Goal: Transaction & Acquisition: Purchase product/service

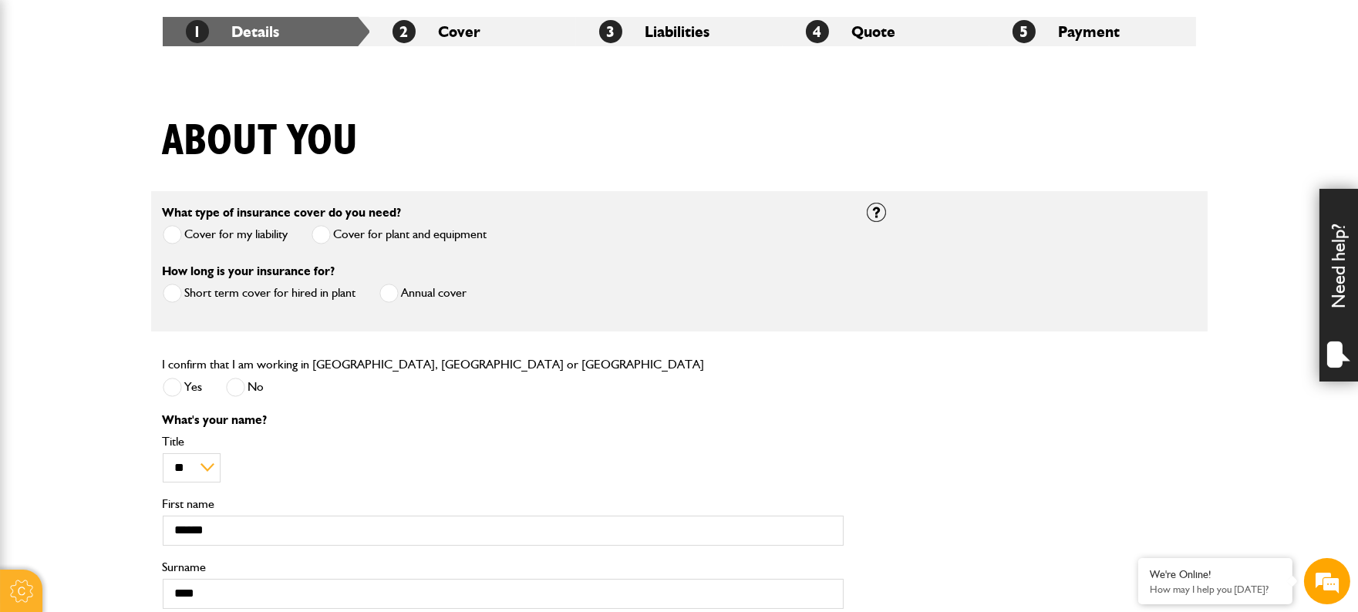
scroll to position [289, 0]
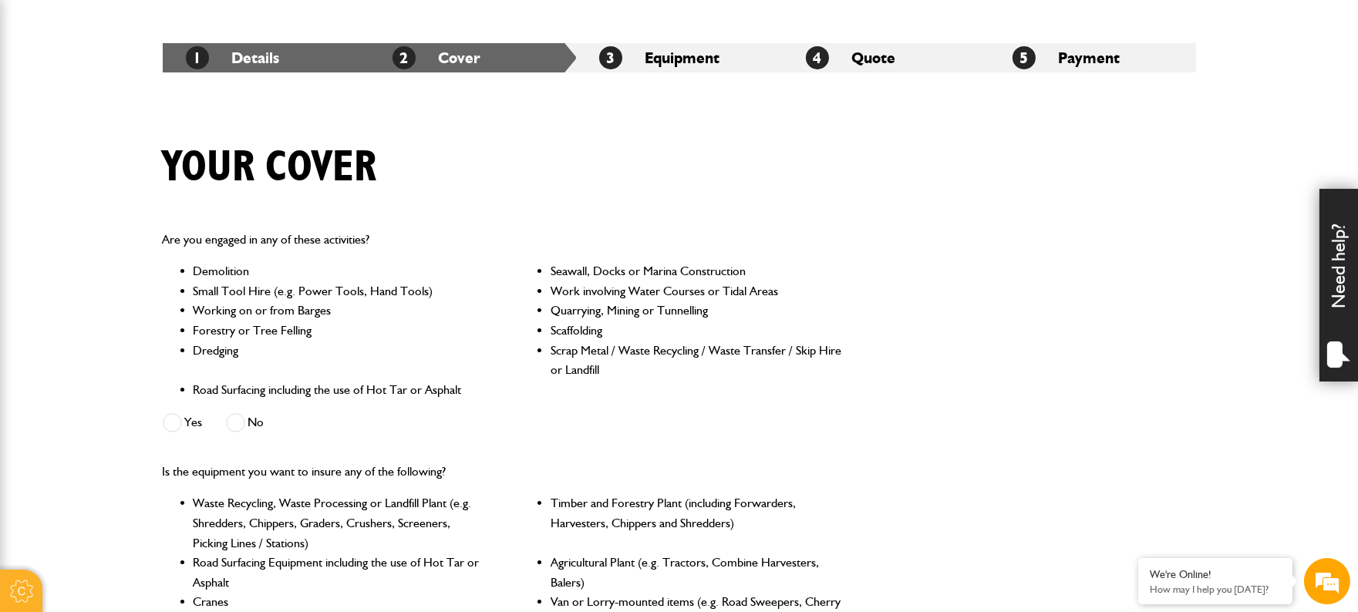
scroll to position [346, 0]
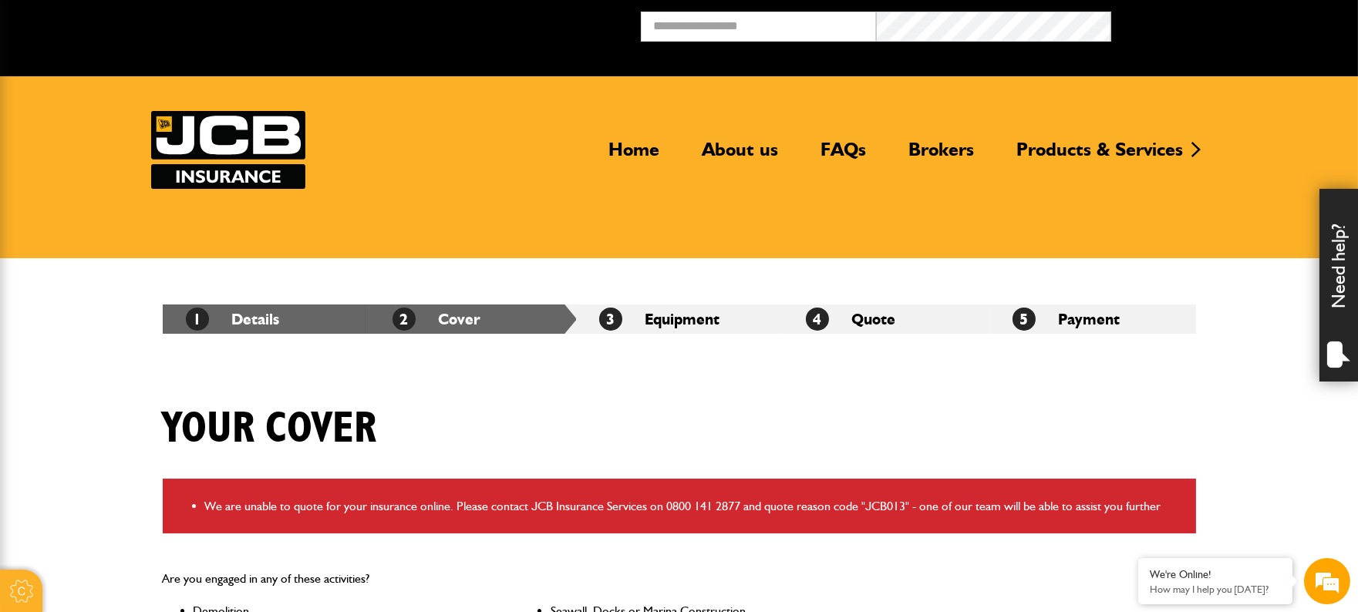
scroll to position [44, 0]
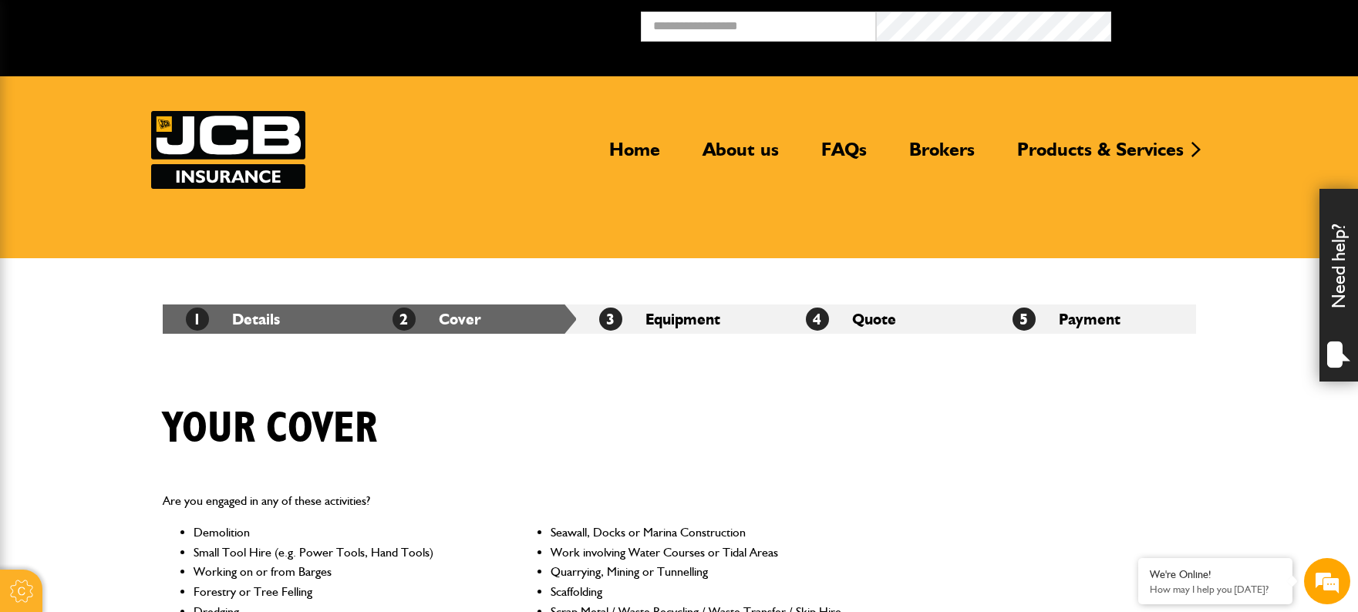
scroll to position [868, 0]
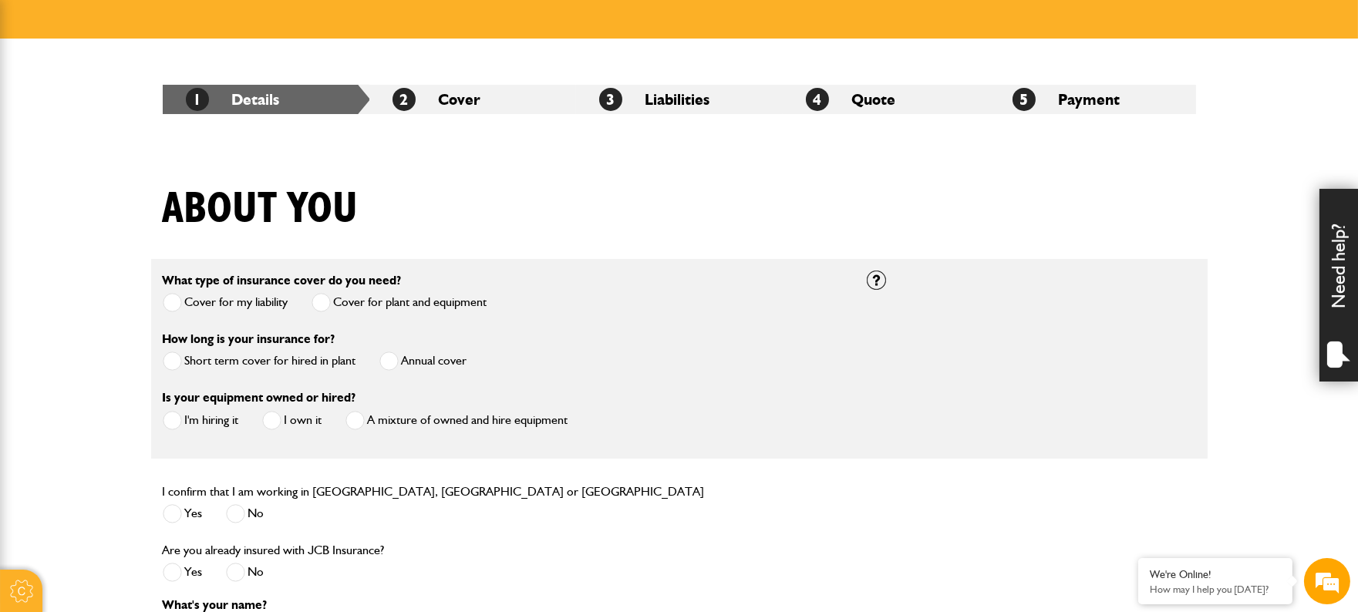
scroll to position [192, 0]
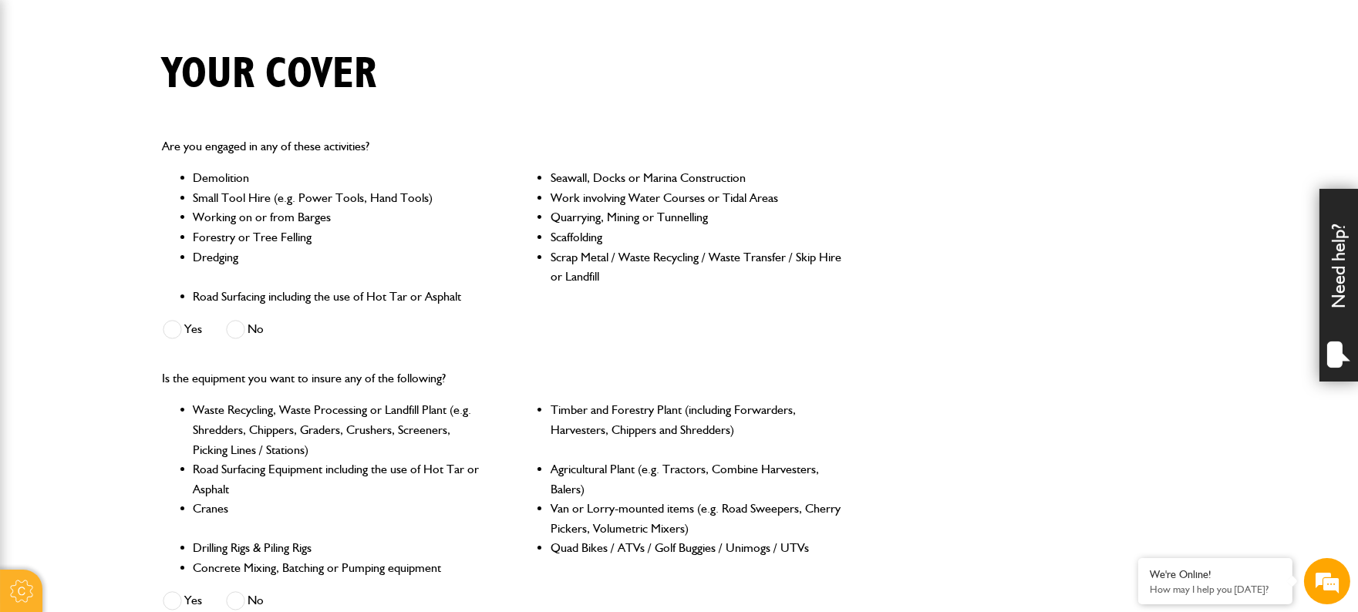
scroll to position [385, 0]
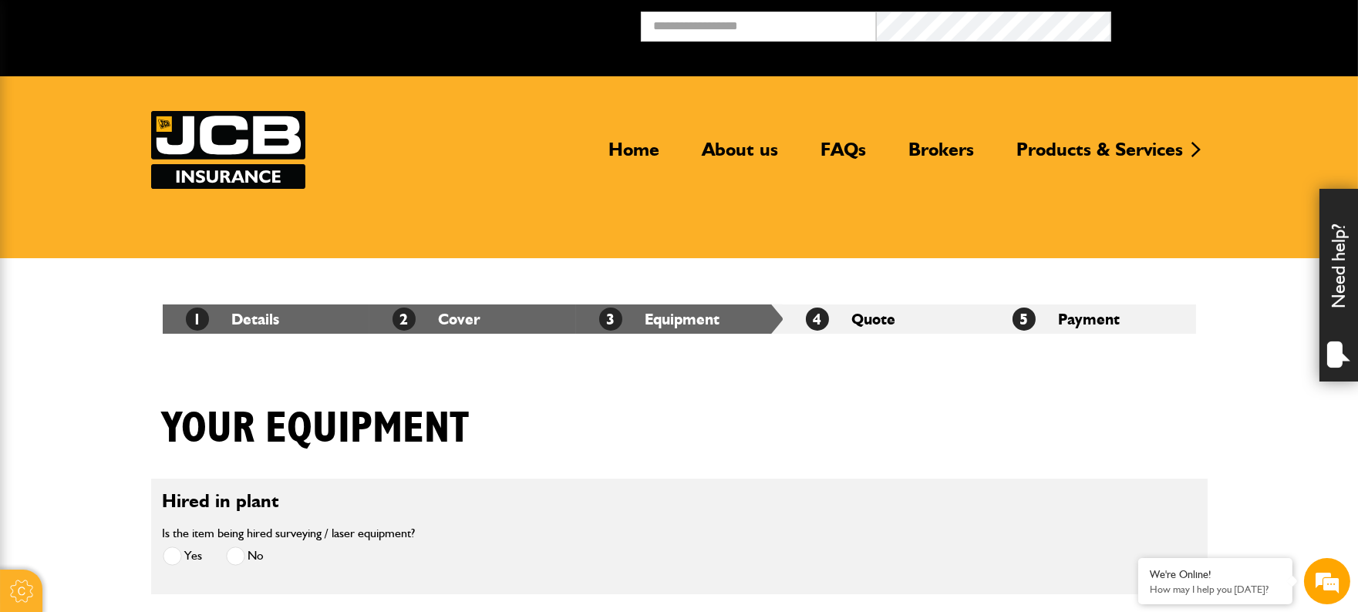
scroll to position [96, 0]
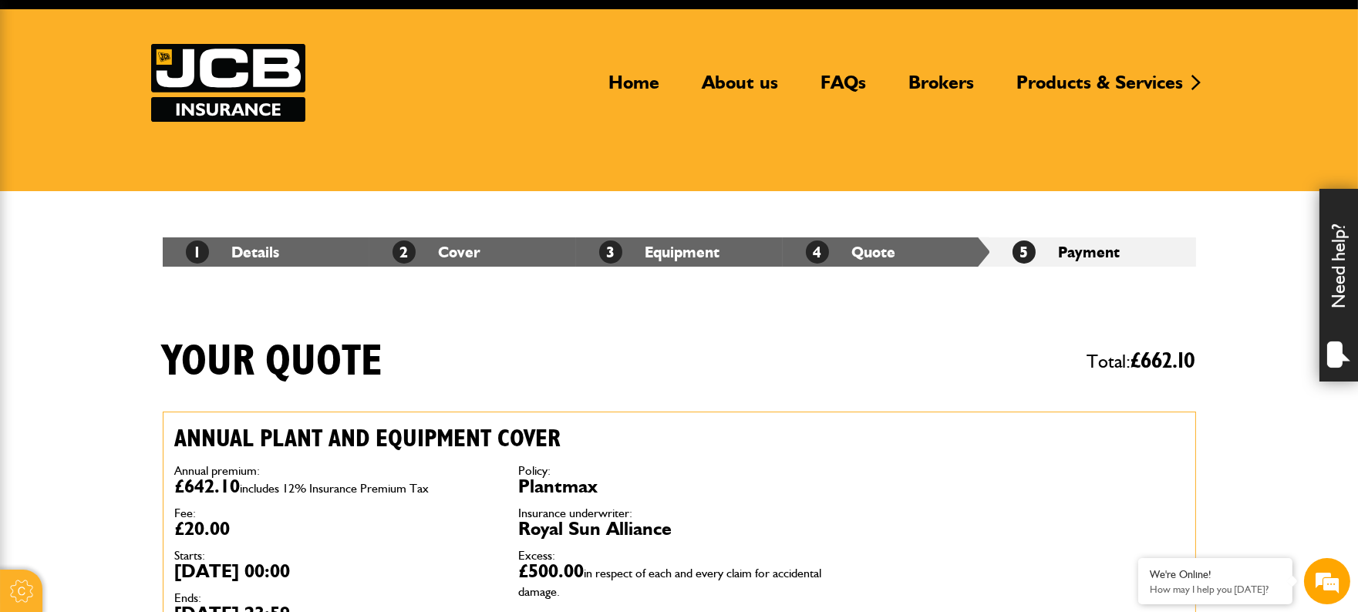
scroll to position [96, 0]
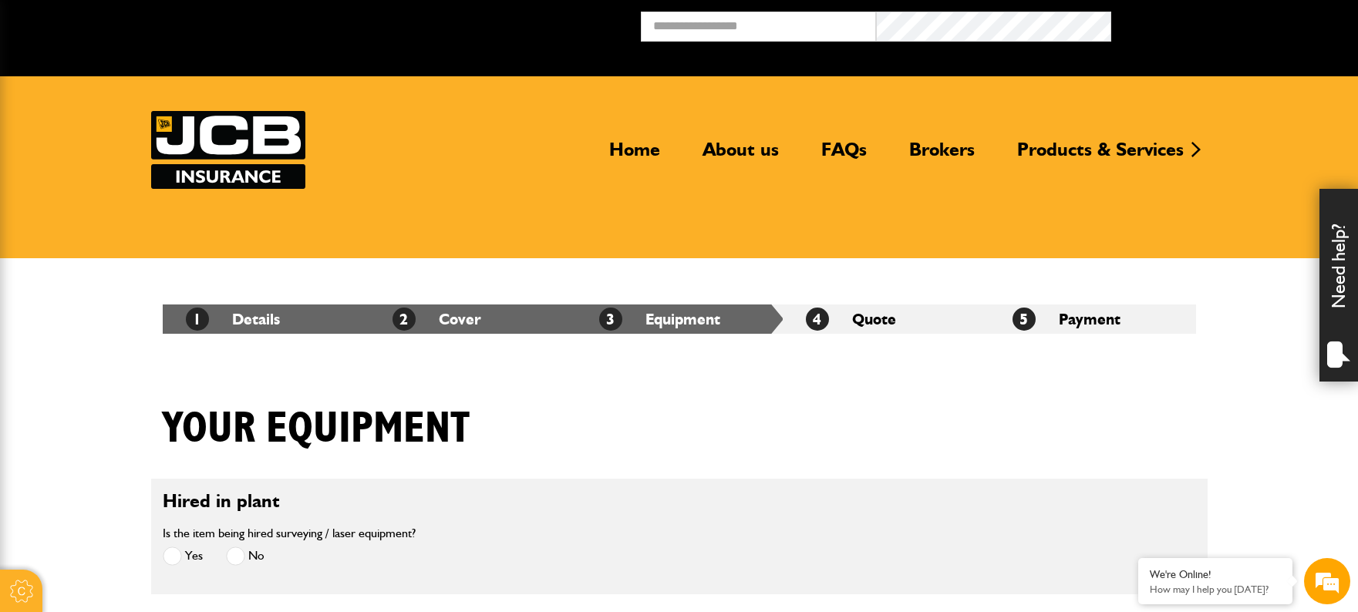
scroll to position [385, 0]
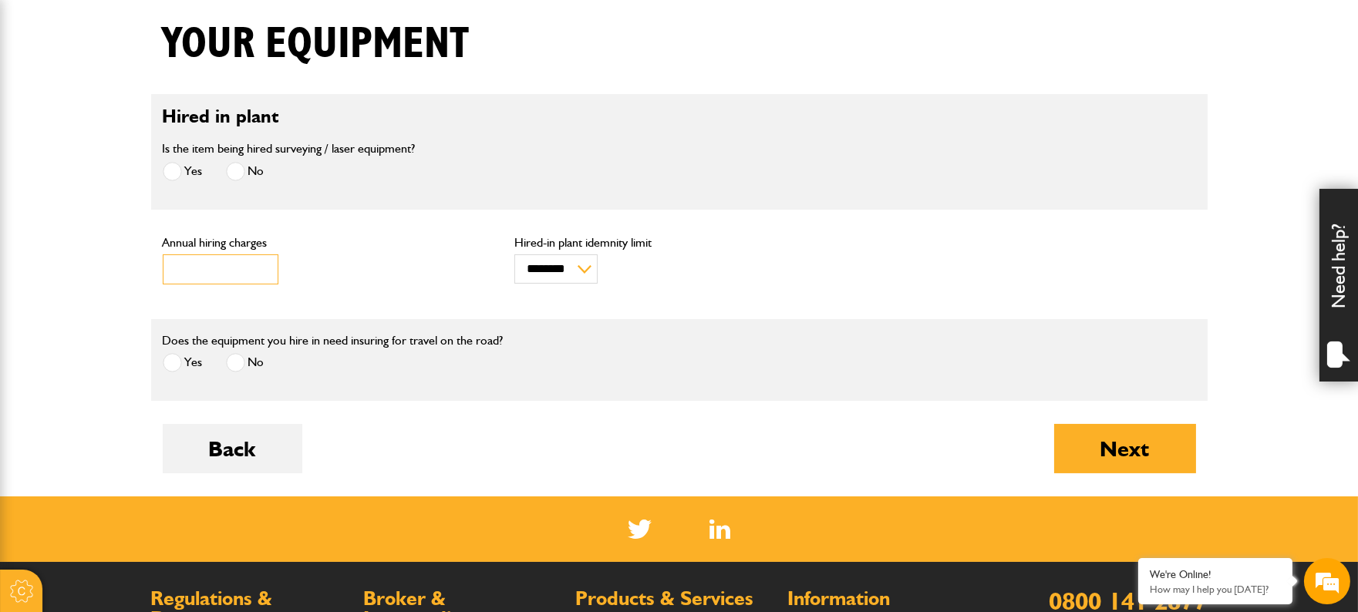
drag, startPoint x: 192, startPoint y: 266, endPoint x: 164, endPoint y: 264, distance: 27.9
click at [164, 264] on input "***" at bounding box center [221, 270] width 116 height 30
